Goal: Navigation & Orientation: Go to known website

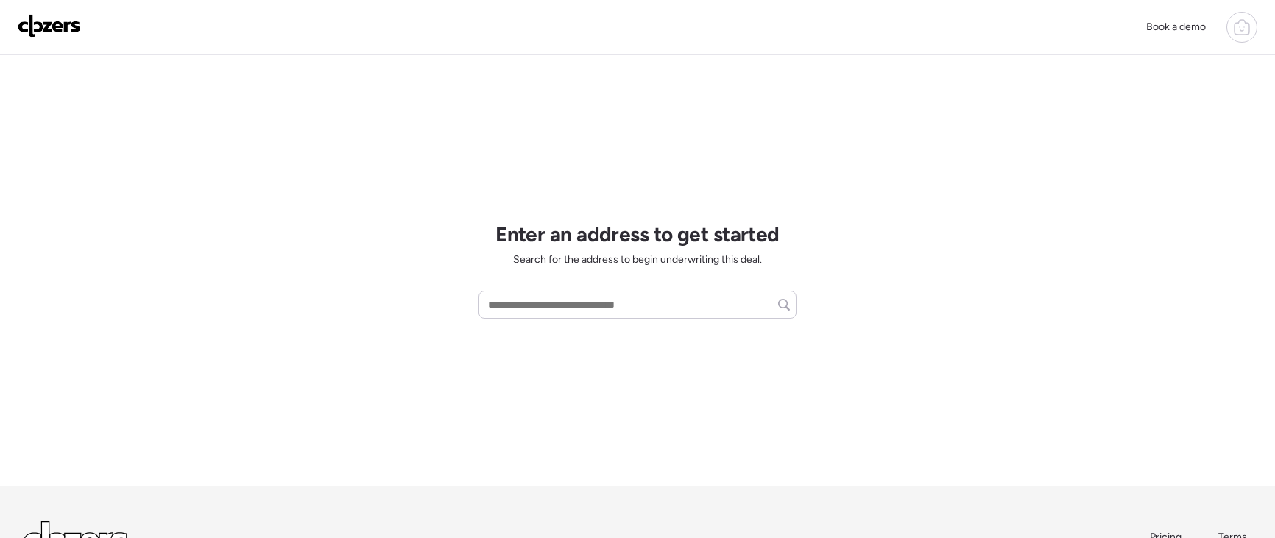
click at [64, 30] on img at bounding box center [49, 26] width 63 height 24
click at [47, 26] on img at bounding box center [49, 26] width 63 height 24
click at [77, 29] on img at bounding box center [49, 26] width 63 height 24
